Goal: Find specific page/section: Find specific page/section

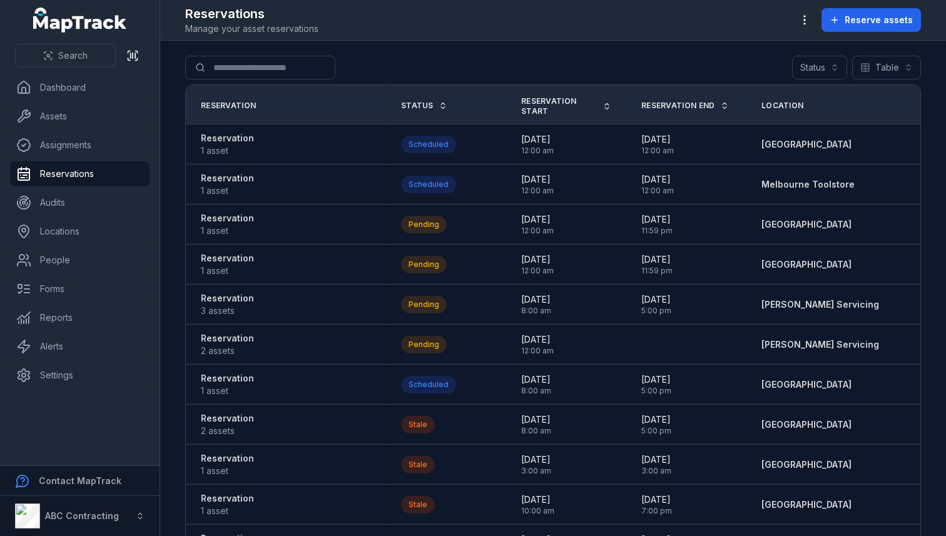
click at [476, 62] on div "Search for reservations Status Table *****" at bounding box center [553, 70] width 736 height 29
click at [697, 102] on span "Reservation End" at bounding box center [679, 106] width 74 height 10
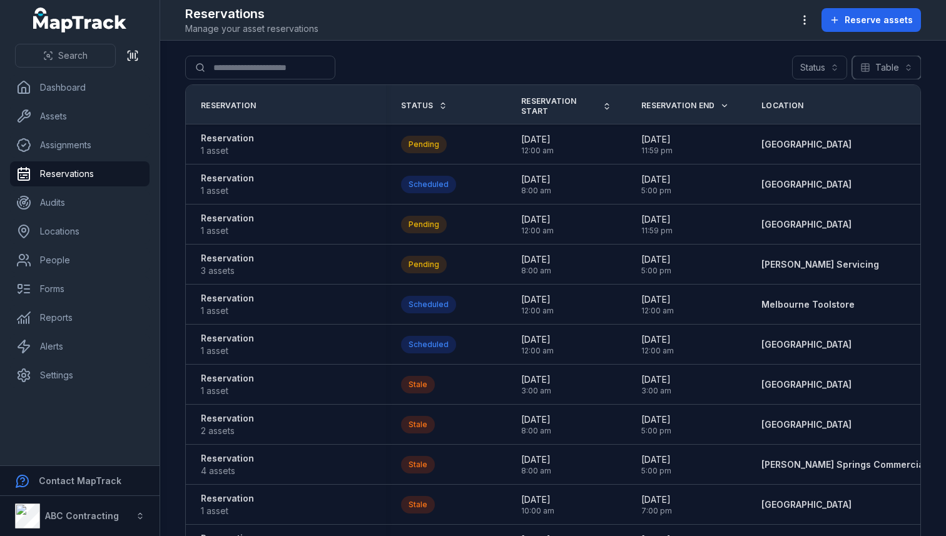
click at [868, 73] on button "Table *****" at bounding box center [887, 68] width 69 height 24
click at [874, 133] on div "Calendar" at bounding box center [881, 122] width 79 height 23
